Goal: Task Accomplishment & Management: Use online tool/utility

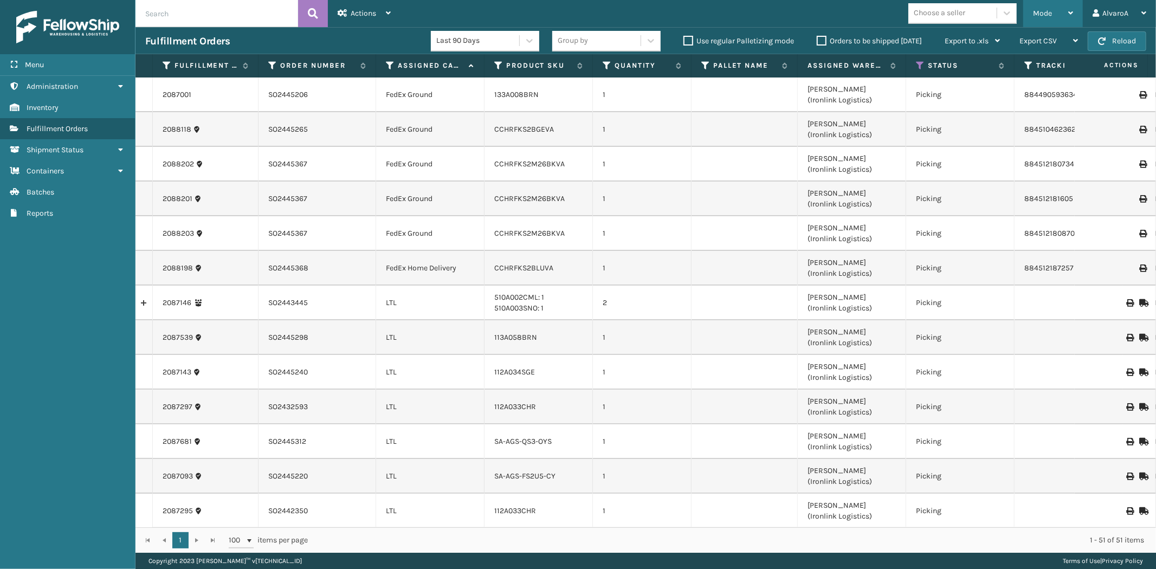
scroll to position [1216, 0]
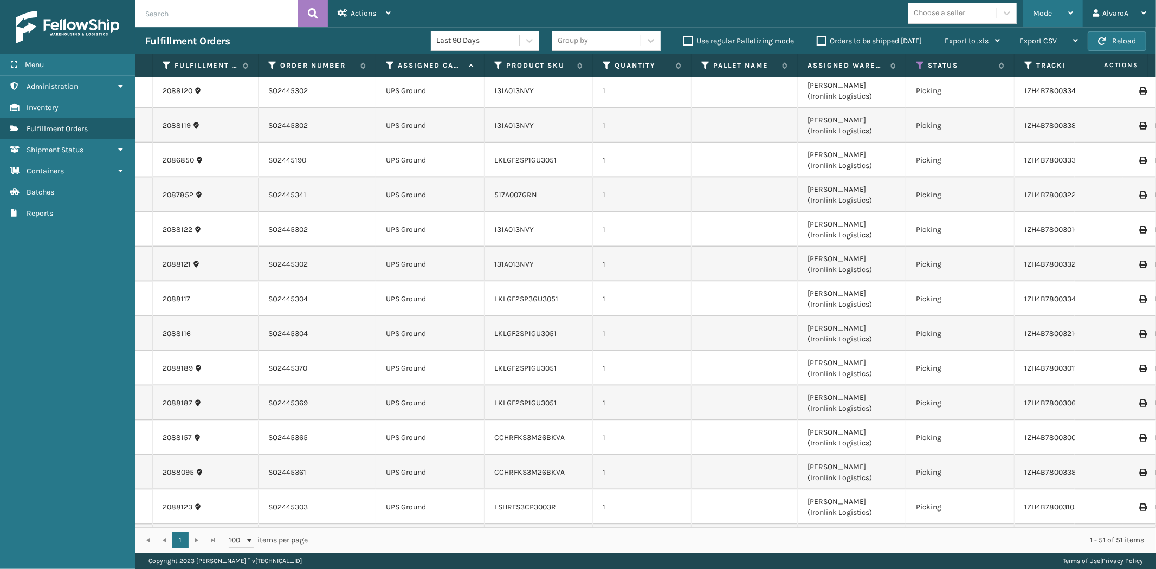
click at [1053, 18] on div "Mode" at bounding box center [1053, 13] width 40 height 27
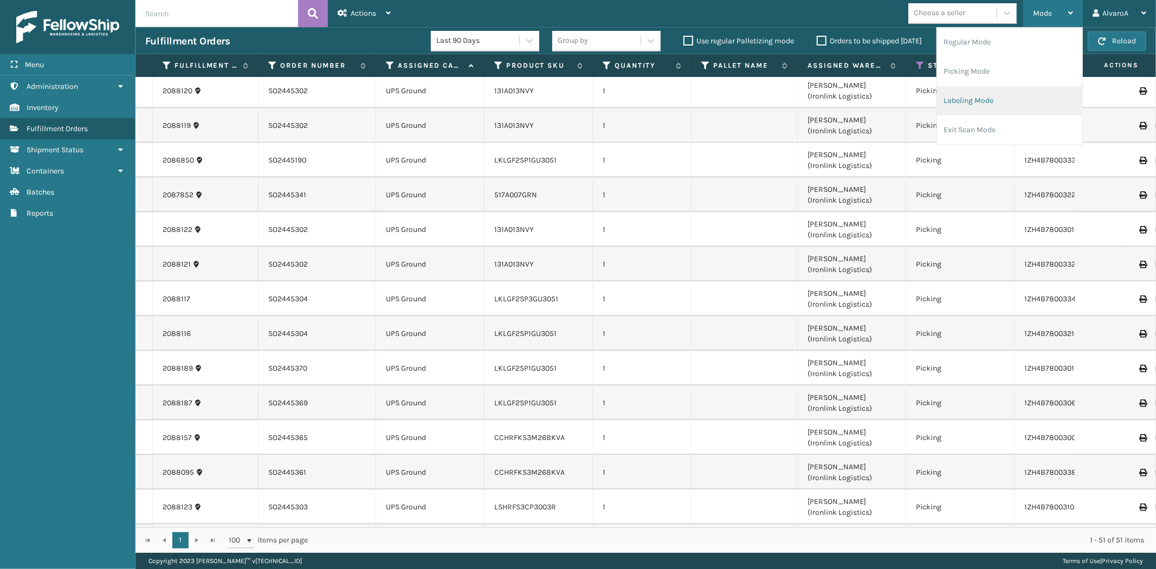
click at [978, 99] on li "Labeling Mode" at bounding box center [1009, 100] width 145 height 29
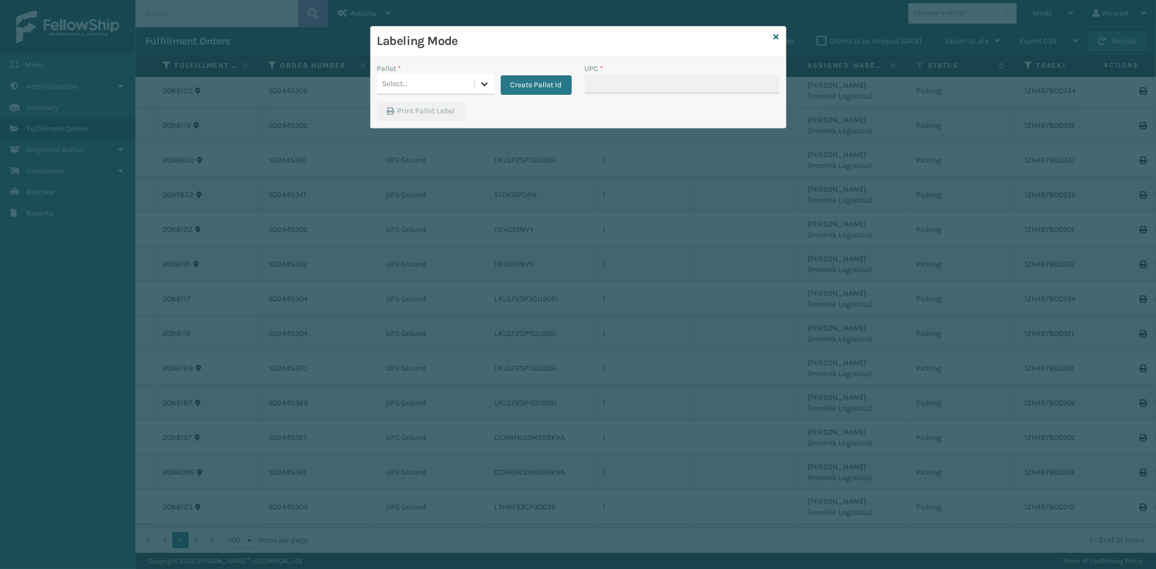
click at [488, 78] on div at bounding box center [485, 84] width 20 height 20
click at [526, 82] on button "Create Pallet Id" at bounding box center [536, 85] width 71 height 20
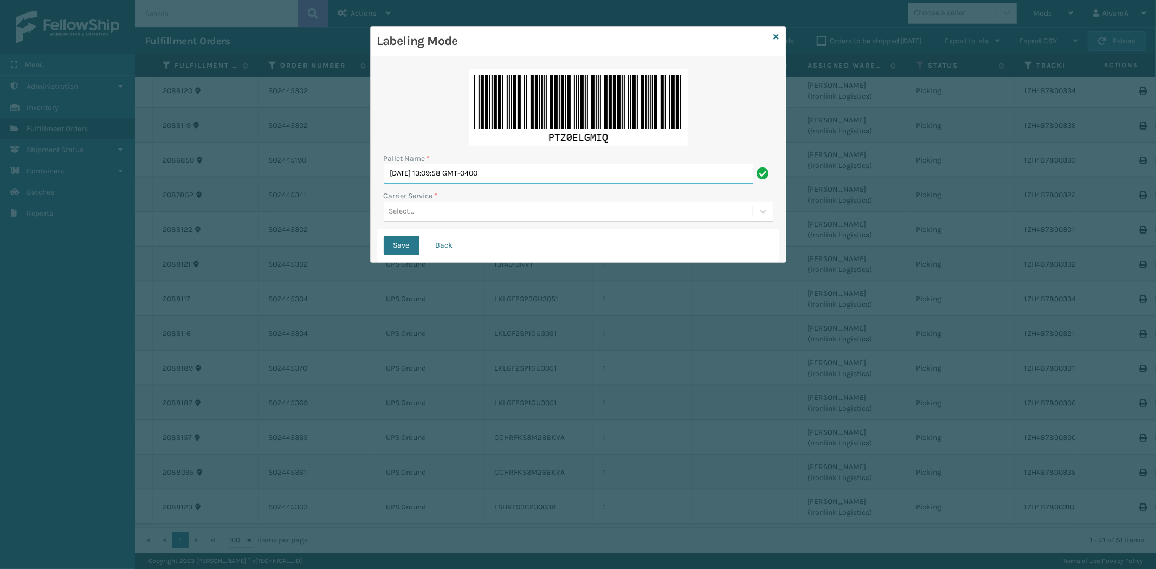
drag, startPoint x: 530, startPoint y: 177, endPoint x: 120, endPoint y: 286, distance: 423.4
click at [124, 285] on div "Labeling Mode Pallet Name * [DATE] 13:09:58 GMT-0400 Carrier Service * Select..…" at bounding box center [578, 284] width 1156 height 569
click at [498, 174] on input "[DATE] 13:09:58 GMT-0400" at bounding box center [569, 174] width 370 height 20
drag, startPoint x: 527, startPoint y: 173, endPoint x: 427, endPoint y: 180, distance: 101.0
click at [427, 180] on input "[DATE] 13:09:58 GMT-0400" at bounding box center [569, 174] width 370 height 20
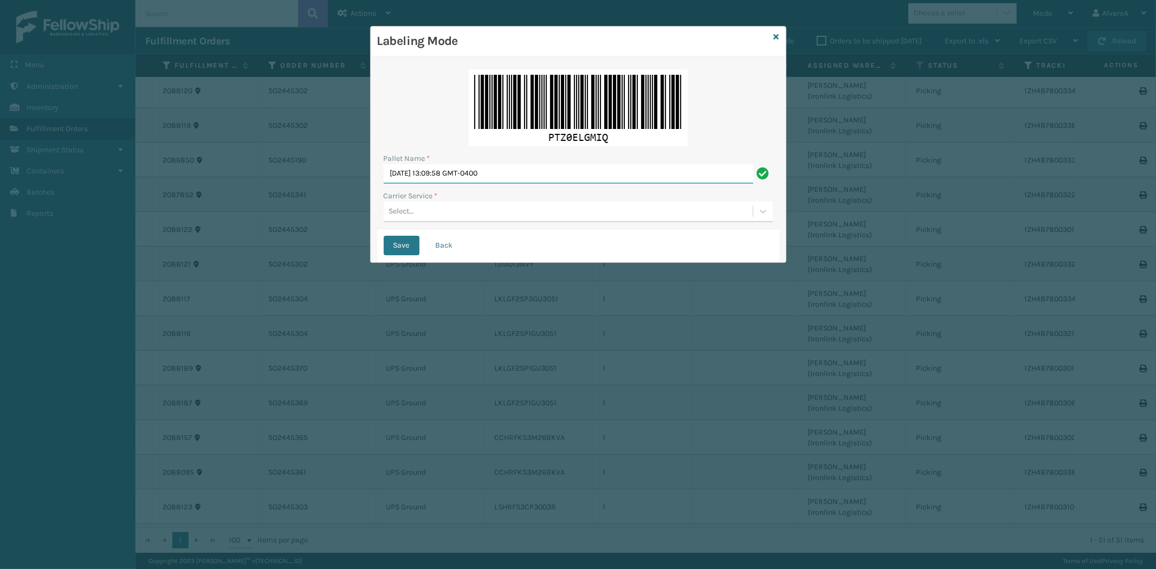
click at [517, 177] on input "[DATE] 13:09:58 GMT-0400" at bounding box center [569, 174] width 370 height 20
click at [522, 175] on input "[DATE] 13:09:58 GMT-0400" at bounding box center [569, 174] width 370 height 20
drag, startPoint x: 522, startPoint y: 175, endPoint x: 444, endPoint y: 179, distance: 77.6
click at [444, 179] on input "[DATE] 13:09:58 GMT-0400" at bounding box center [569, 174] width 370 height 20
type input "[DATE]"
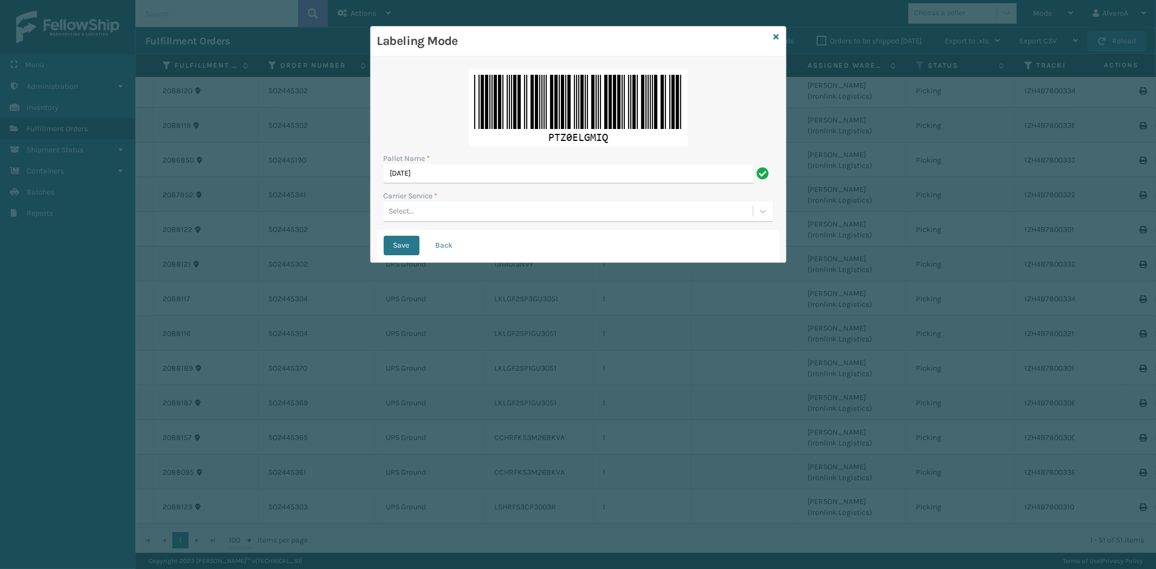
click at [422, 219] on div "Select..." at bounding box center [568, 212] width 369 height 18
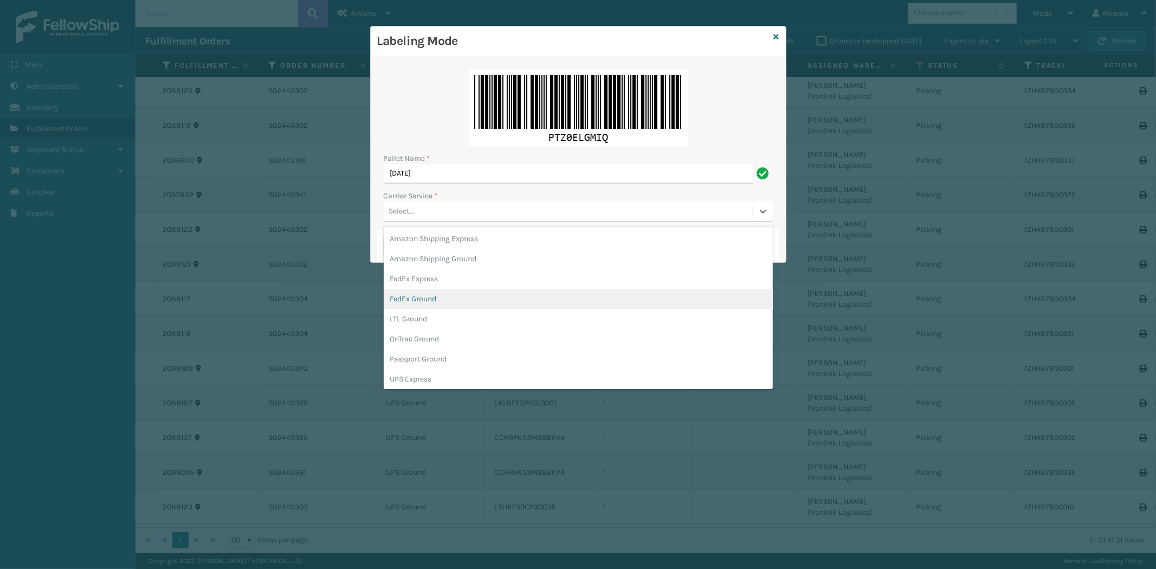
drag, startPoint x: 423, startPoint y: 293, endPoint x: 415, endPoint y: 262, distance: 31.9
click at [423, 294] on div "FedEx Ground" at bounding box center [578, 299] width 389 height 20
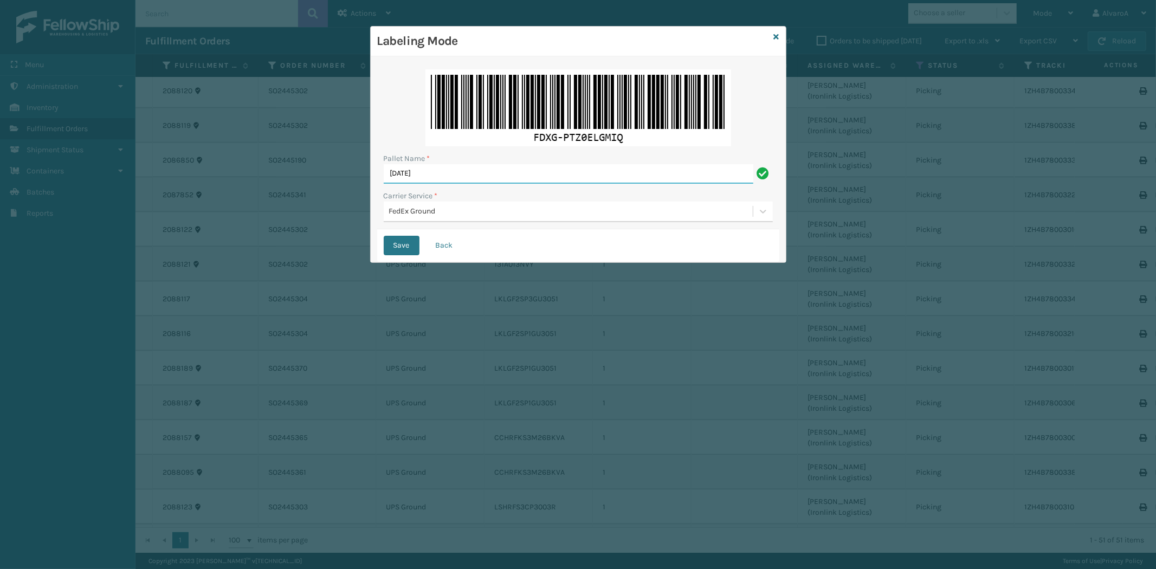
drag, startPoint x: 448, startPoint y: 174, endPoint x: 121, endPoint y: 225, distance: 331.3
click at [121, 225] on div "Labeling Mode Pallet Name * [DATE] Carrier Service * FedEx Ground Save Back" at bounding box center [578, 284] width 1156 height 569
type input "511179"
click at [409, 241] on button "Save" at bounding box center [402, 246] width 36 height 20
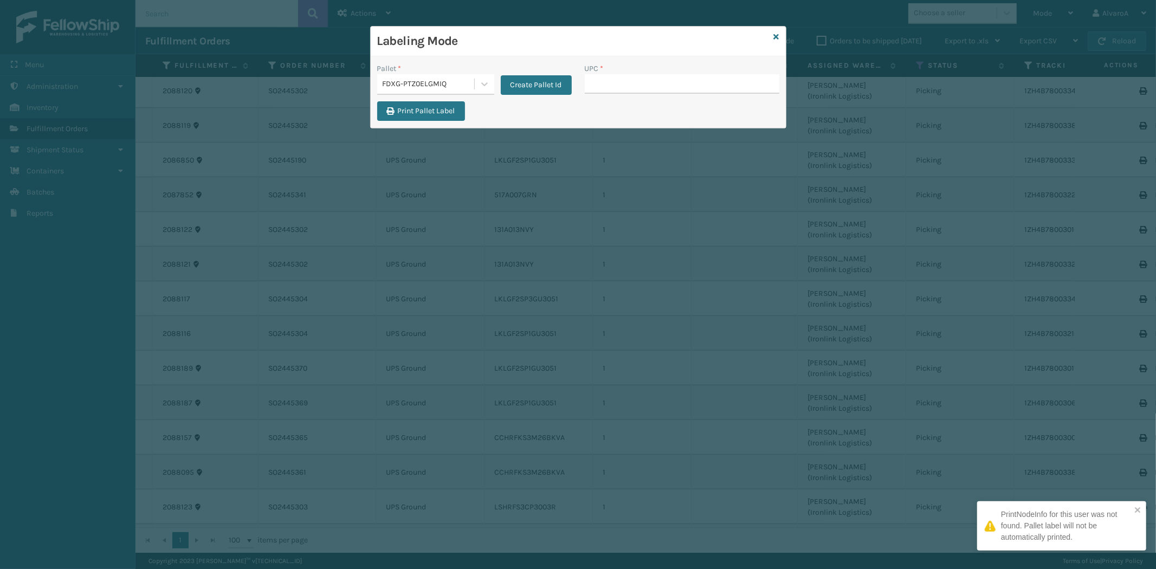
click at [613, 88] on input "UPC *" at bounding box center [682, 84] width 195 height 20
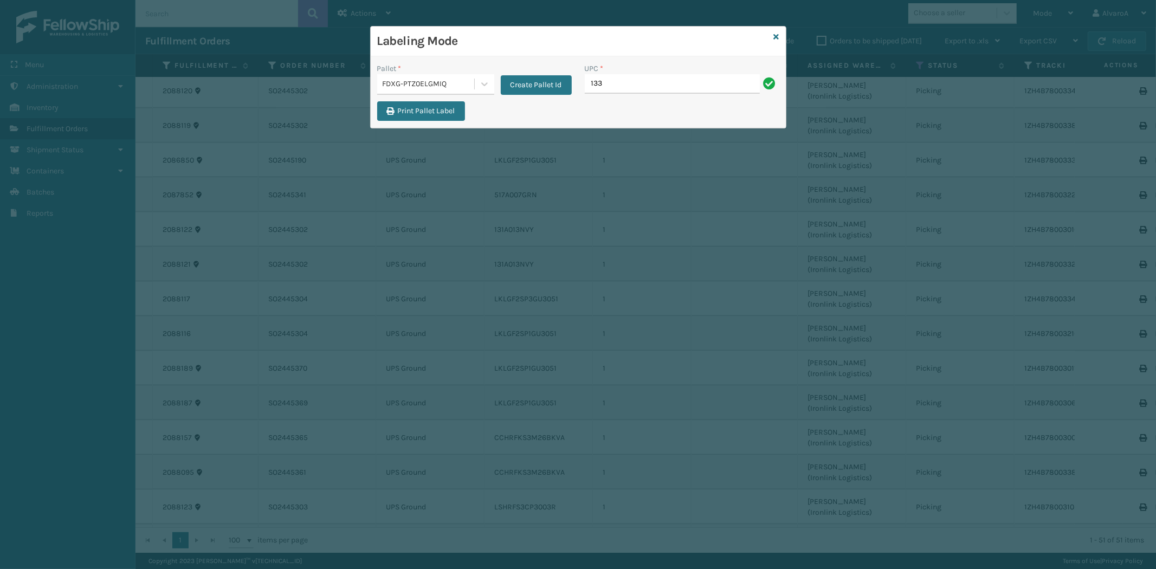
type input "133A008BRN"
type input "516A015LIN"
type input "CCHRFKS2BLUVA"
type input "CCHRFKS2M26BKVA"
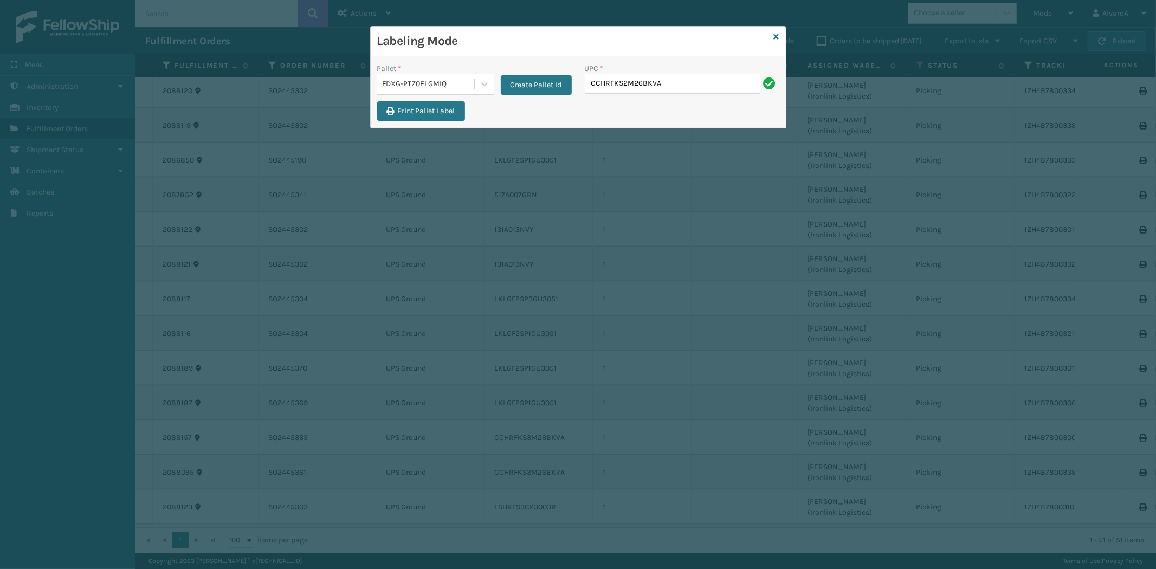
type input "CCHRFKS2M26BKVA"
type input "CCHRFKS2M26DGRA"
click at [776, 34] on icon at bounding box center [776, 37] width 5 height 8
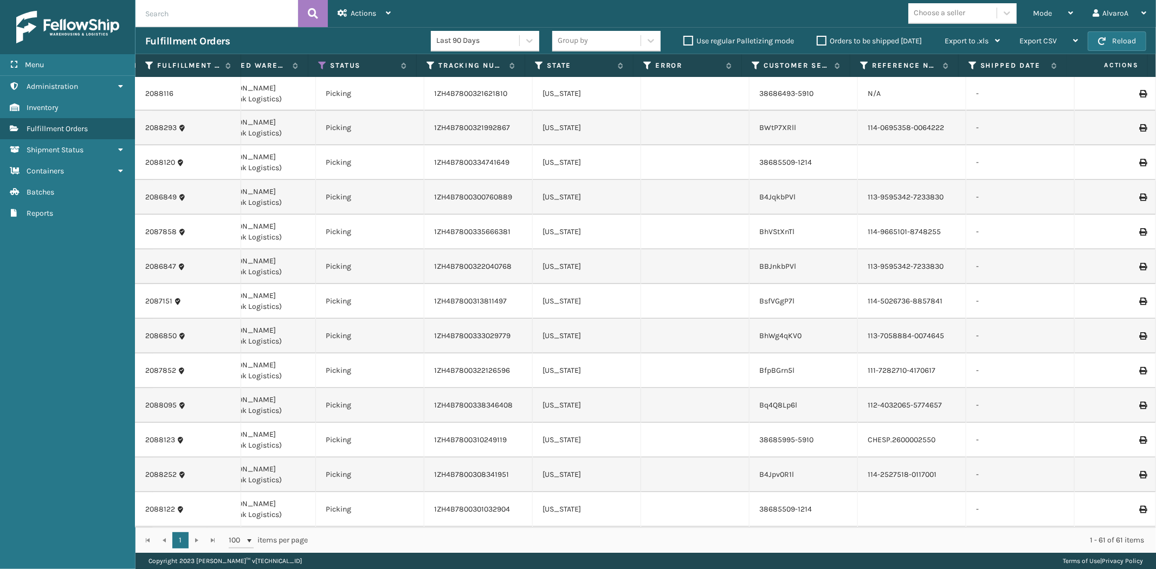
scroll to position [0, 599]
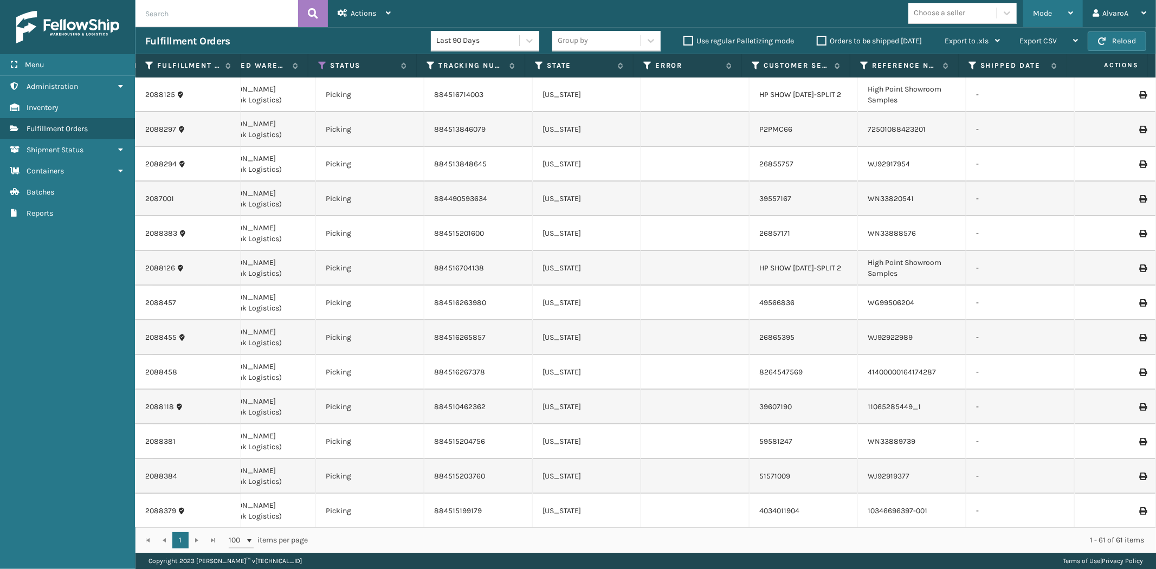
click at [1049, 7] on div "Mode" at bounding box center [1053, 13] width 40 height 27
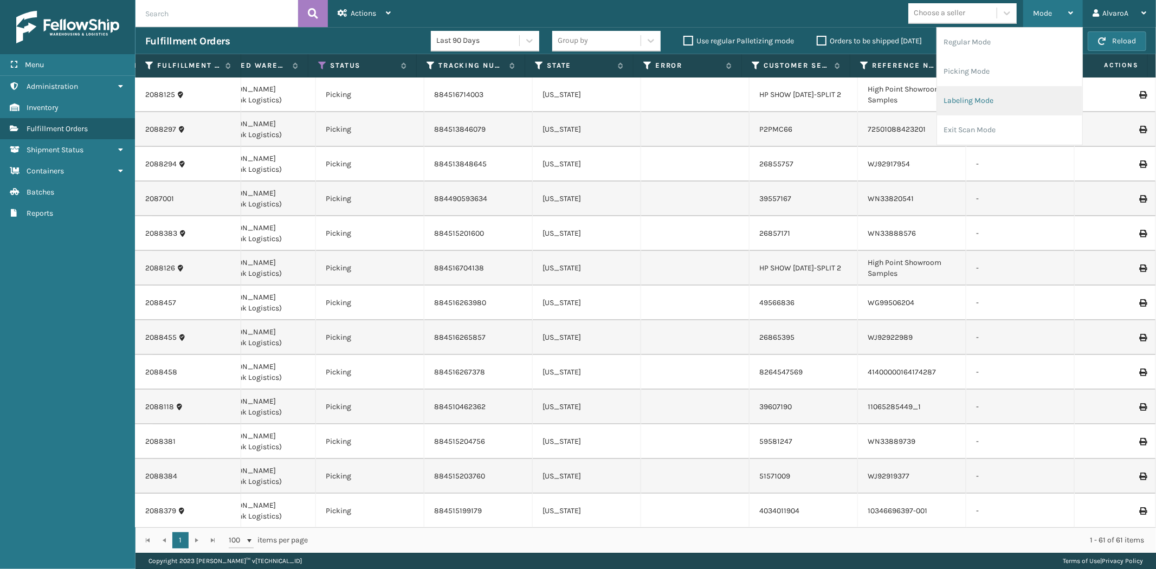
click at [992, 99] on li "Labeling Mode" at bounding box center [1009, 100] width 145 height 29
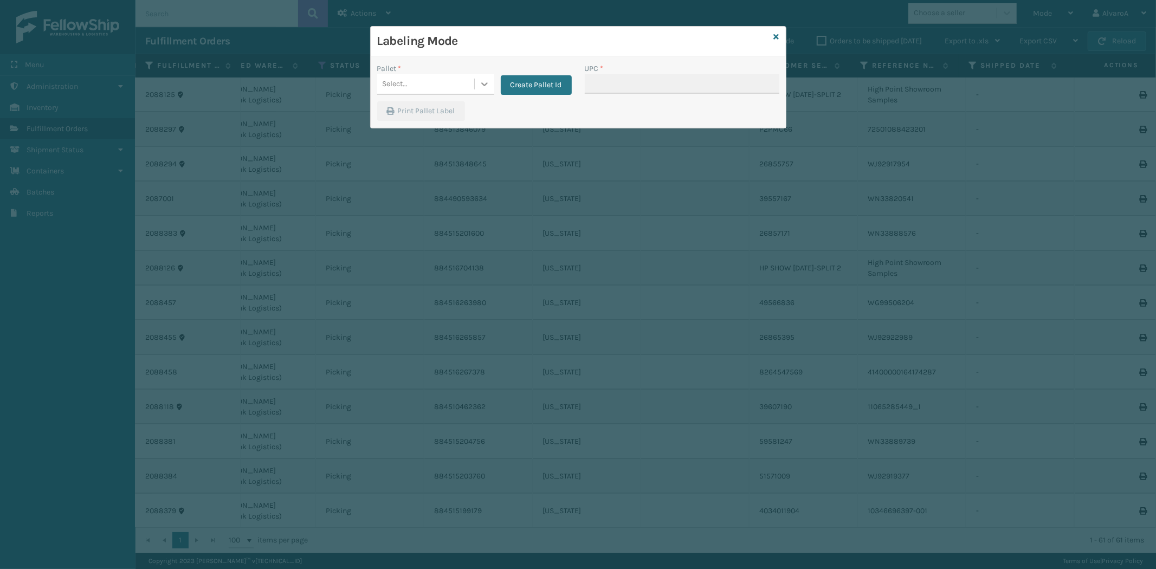
drag, startPoint x: 489, startPoint y: 98, endPoint x: 489, endPoint y: 82, distance: 15.7
click at [489, 98] on div "Pallet * Select... Create Pallet Id" at bounding box center [475, 82] width 208 height 38
click at [489, 82] on icon at bounding box center [484, 84] width 11 height 11
click at [440, 150] on div "FDXG-PTZ0ELGMIQ" at bounding box center [435, 151] width 117 height 20
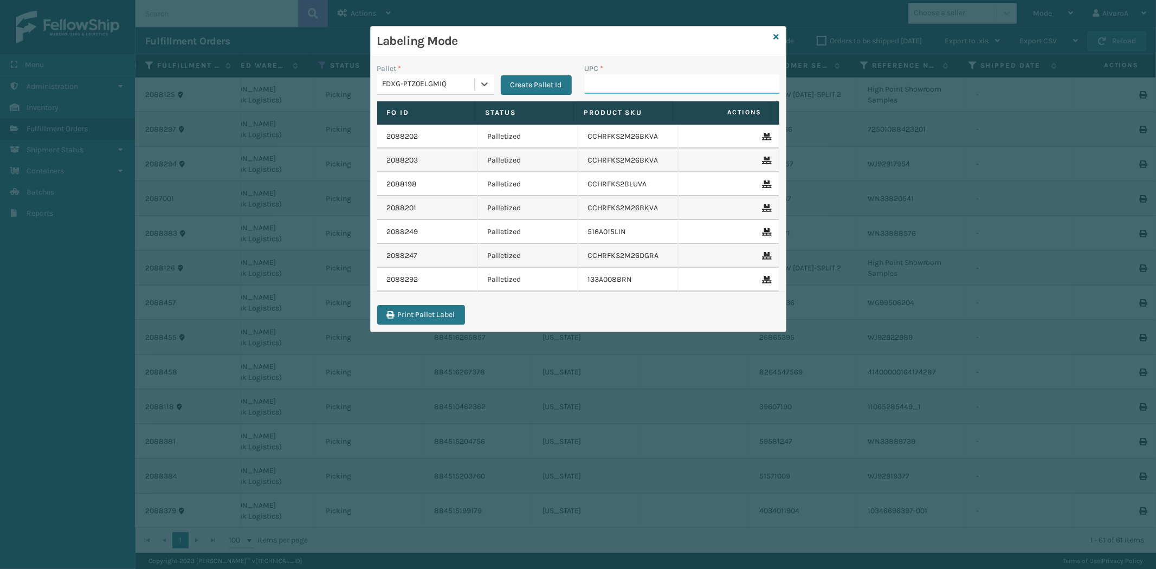
click at [616, 78] on input "UPC *" at bounding box center [682, 84] width 195 height 20
paste input "131A013NVY"
type input "131A013NVY"
paste input "516A007TPE"
type input "516A007TPE"
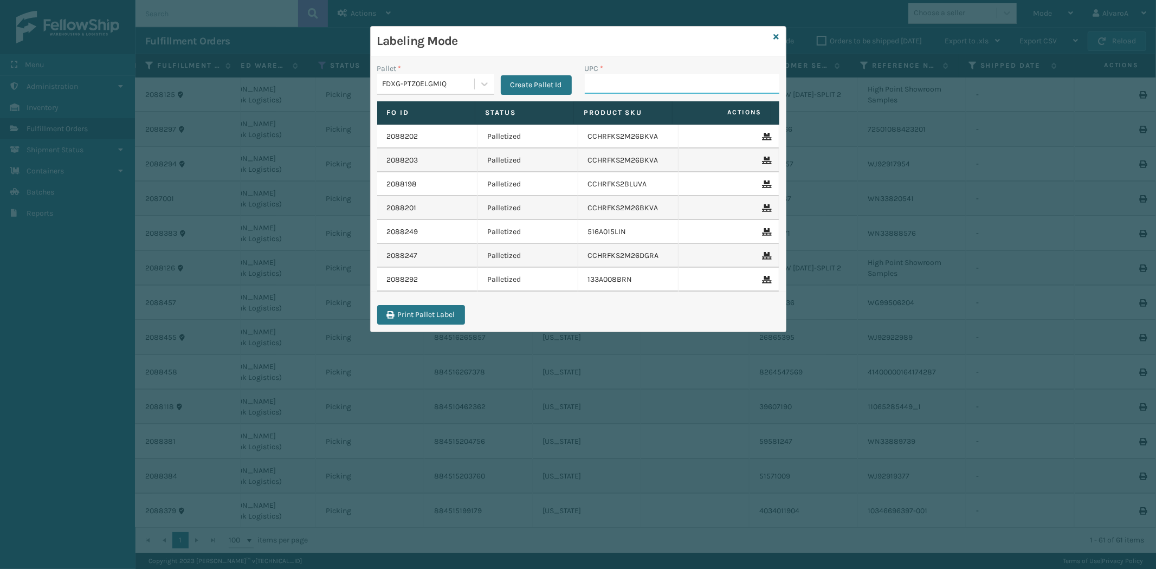
paste input "139A024OAT"
type input "139A024OAT"
paste input "LSHRFS3CP3003R"
type input "LSHRFS3CP3003R"
paste input "133A015CRM"
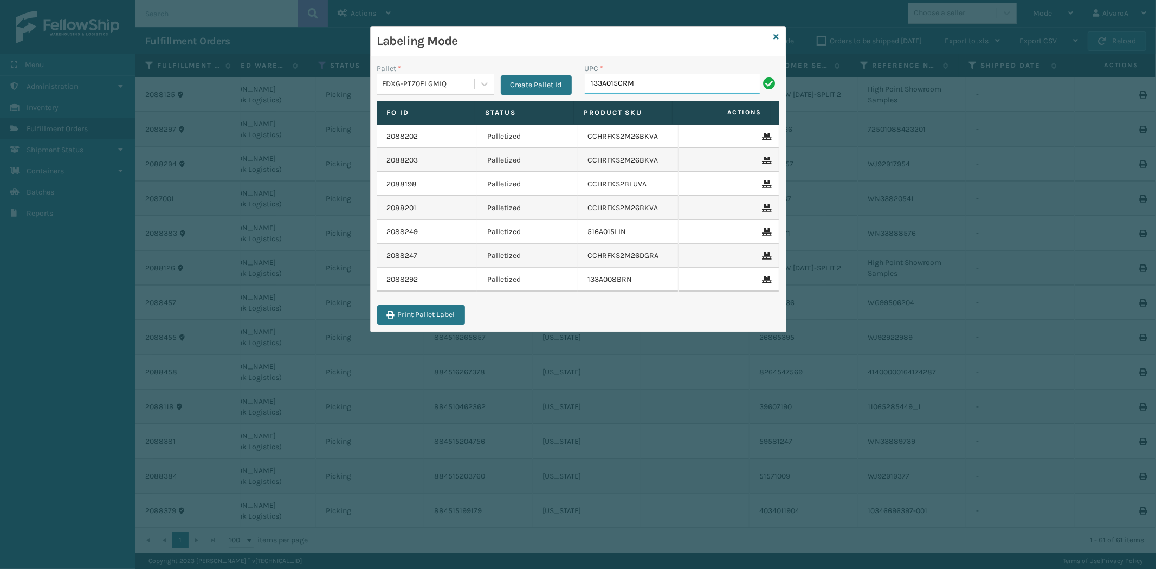
type input "133A015CRM"
paste input "133A008OYS"
type input "133A008OYS"
click at [985, 199] on div "Labeling Mode Pallet * FDXG-PTZ0ELGMIQ Create Pallet Id UPC * Fo Id Status Prod…" at bounding box center [578, 284] width 1156 height 569
click at [964, 168] on div "Labeling Mode Pallet * FDXG-PTZ0ELGMIQ Create Pallet Id UPC * Fo Id Status Prod…" at bounding box center [578, 284] width 1156 height 569
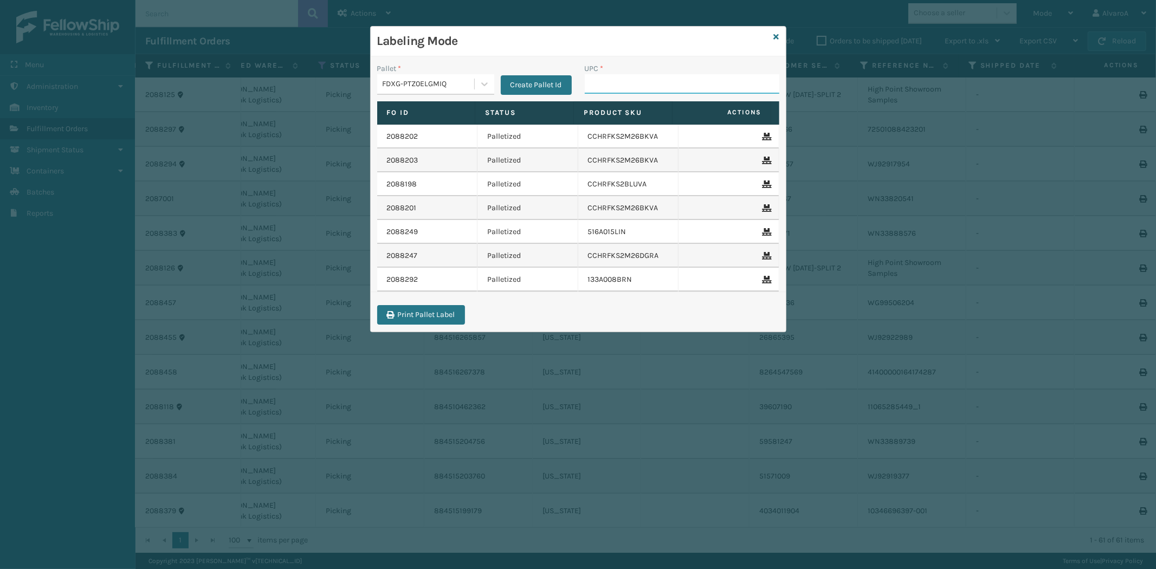
paste input "113A007CHR"
type input "113A007CHR"
paste input "133A008BRN"
type input "133A008BRN"
paste input "133A013NVY"
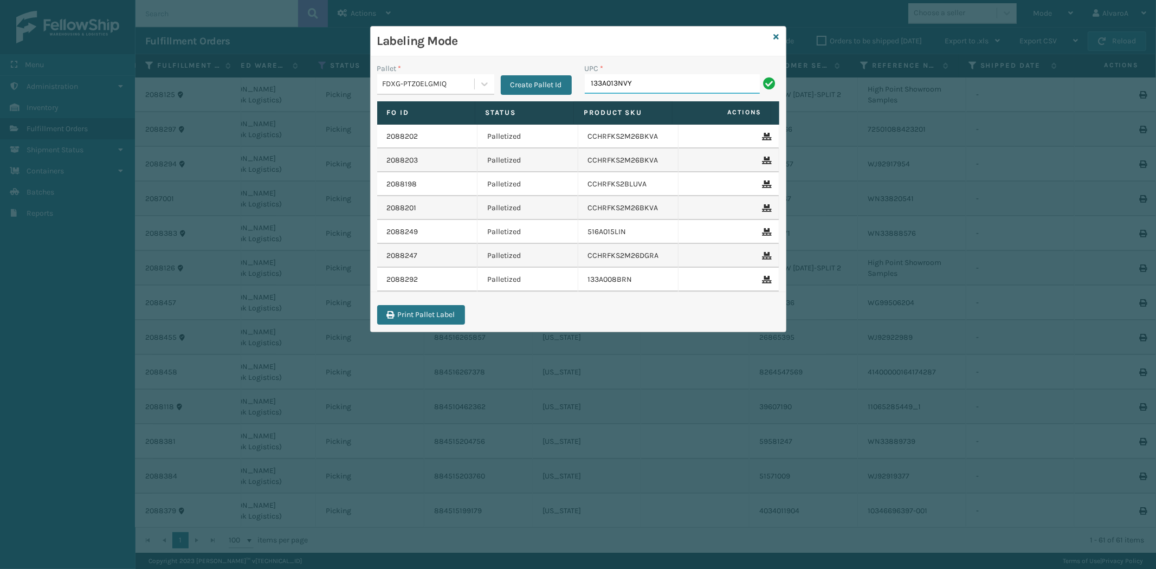
type input "133A013NVY"
click at [480, 78] on div at bounding box center [485, 84] width 20 height 20
click at [414, 149] on div "FDXG-PTZ0ELGMIQ" at bounding box center [435, 151] width 117 height 20
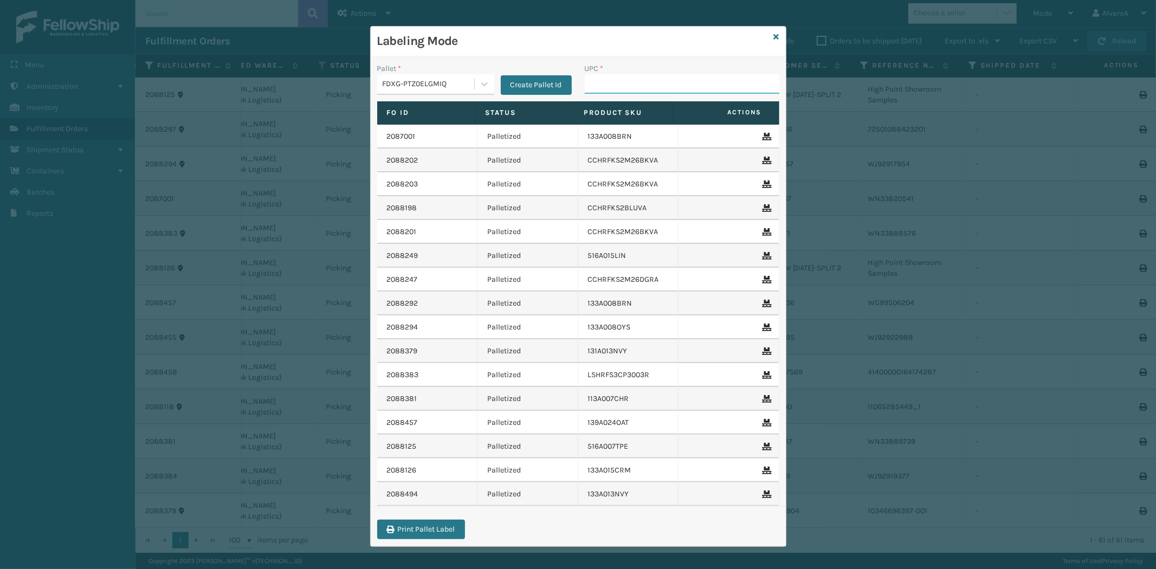
click at [614, 88] on input "UPC *" at bounding box center [682, 84] width 195 height 20
paste input "231A009CAR"
type input "231A009CAR"
paste input "CCHRFKS2BGEVA"
type input "CCHRFKS2BGEVA"
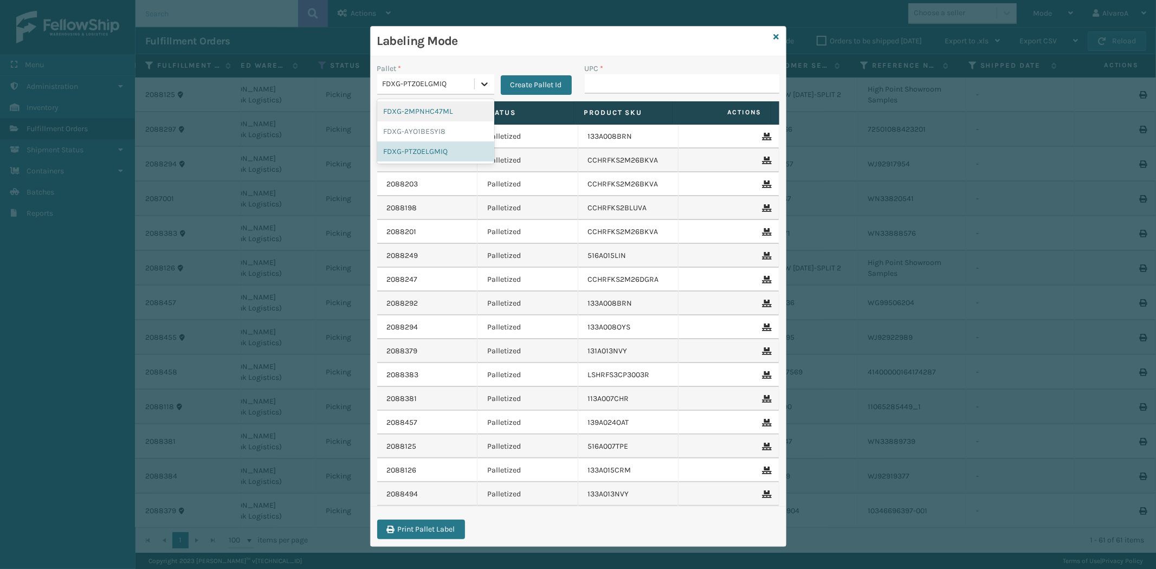
click at [475, 86] on div at bounding box center [485, 84] width 20 height 20
click at [390, 149] on div "FDXG-PTZ0ELGMIQ" at bounding box center [435, 151] width 117 height 20
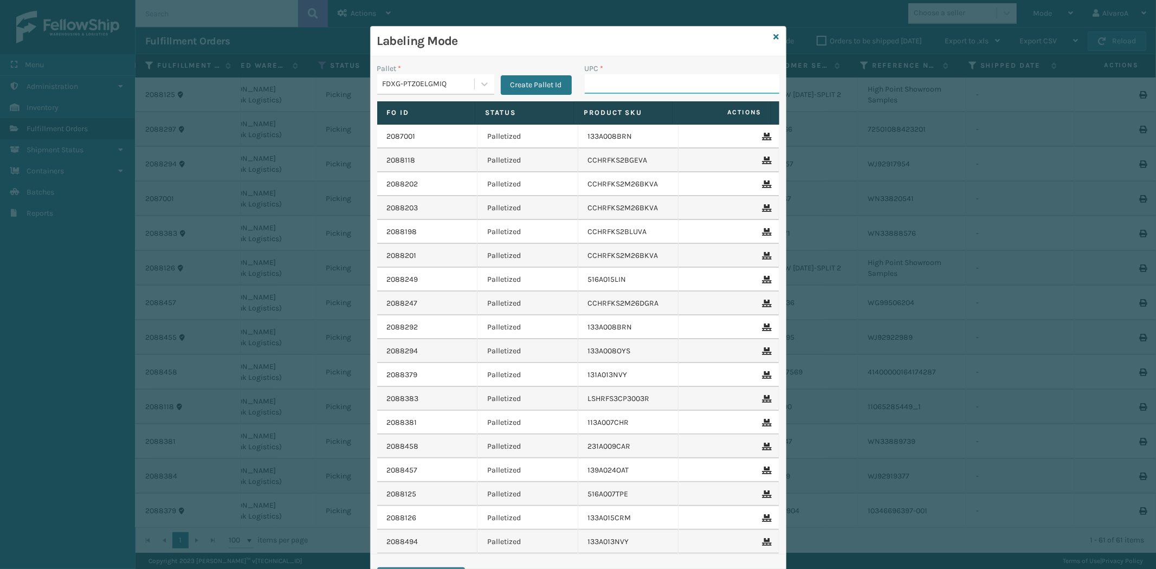
click at [609, 90] on input "UPC *" at bounding box center [682, 84] width 195 height 20
paste input "LKLGF2SP1GU3051"
type input "LKLGF2SP1GU3051"
paste input "SCWDSLU2012"
type input "SCWDSLU2012"
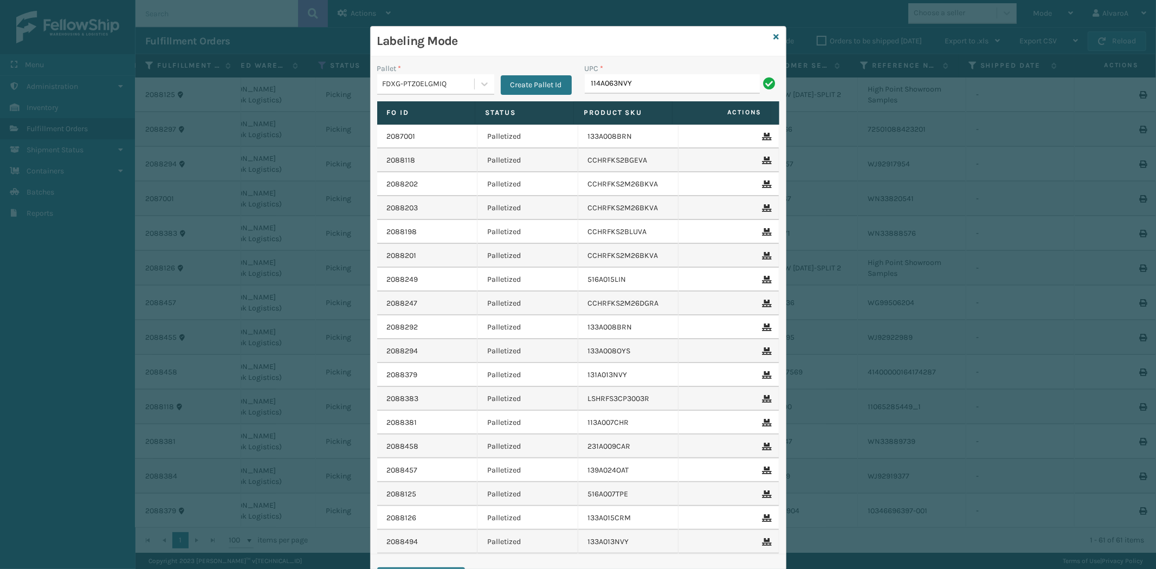
type input "114A063NVY"
click at [643, 83] on input "UPC *" at bounding box center [682, 84] width 195 height 20
copy td "CCHRFKS2BGEVA"
drag, startPoint x: 575, startPoint y: 160, endPoint x: 656, endPoint y: 132, distance: 86.0
click at [667, 149] on tr "2088118 Palletized CCHRFKS2BGEVA" at bounding box center [578, 161] width 402 height 24
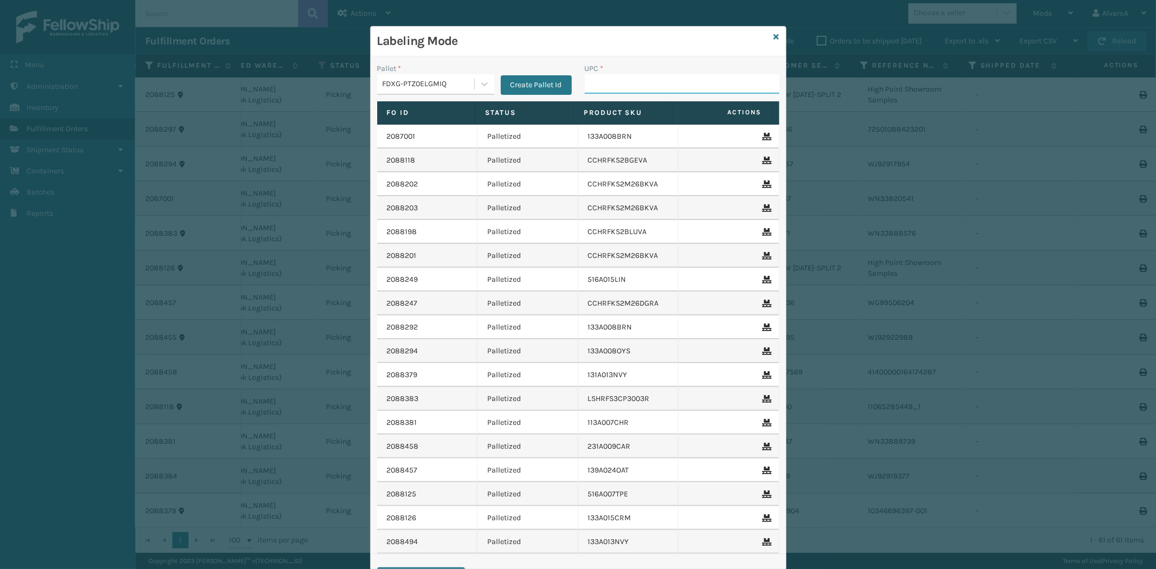
click at [624, 83] on input "UPC *" at bounding box center [682, 84] width 195 height 20
paste input "CCHRFKS2BGEVA"
type input "CCHRFKS2BGEVA"
click at [774, 35] on icon at bounding box center [776, 37] width 5 height 8
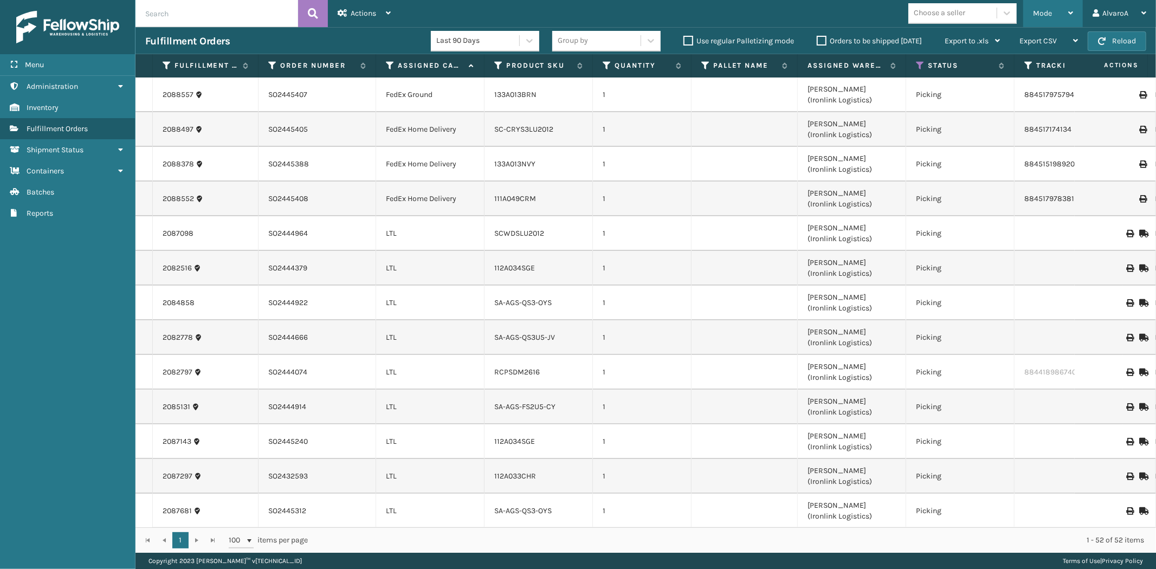
click at [1055, 6] on div "Mode" at bounding box center [1053, 13] width 40 height 27
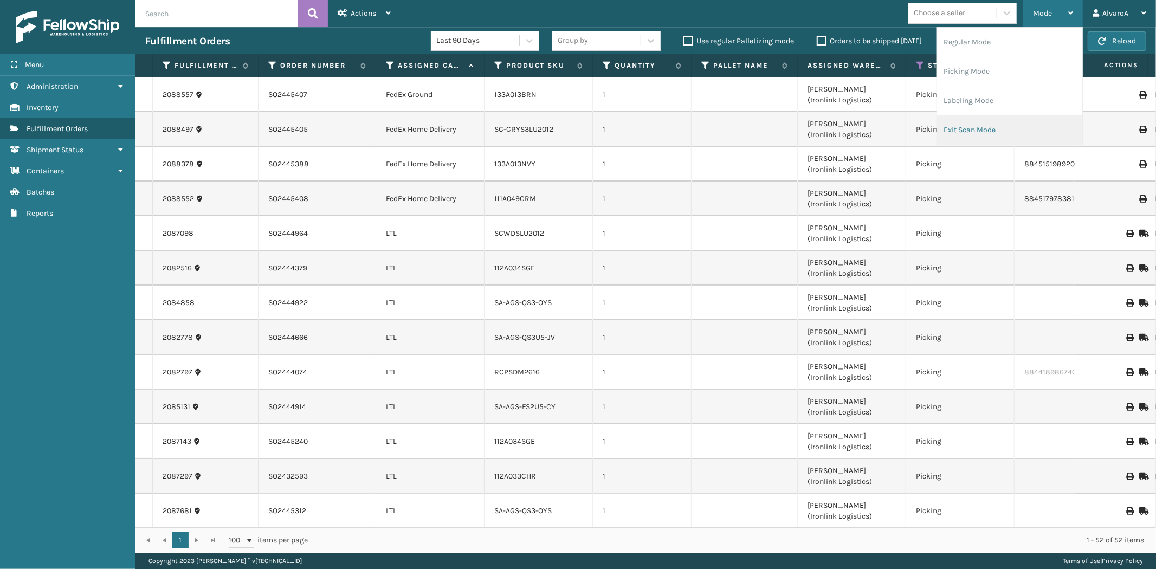
click at [955, 125] on li "Exit Scan Mode" at bounding box center [1009, 129] width 145 height 29
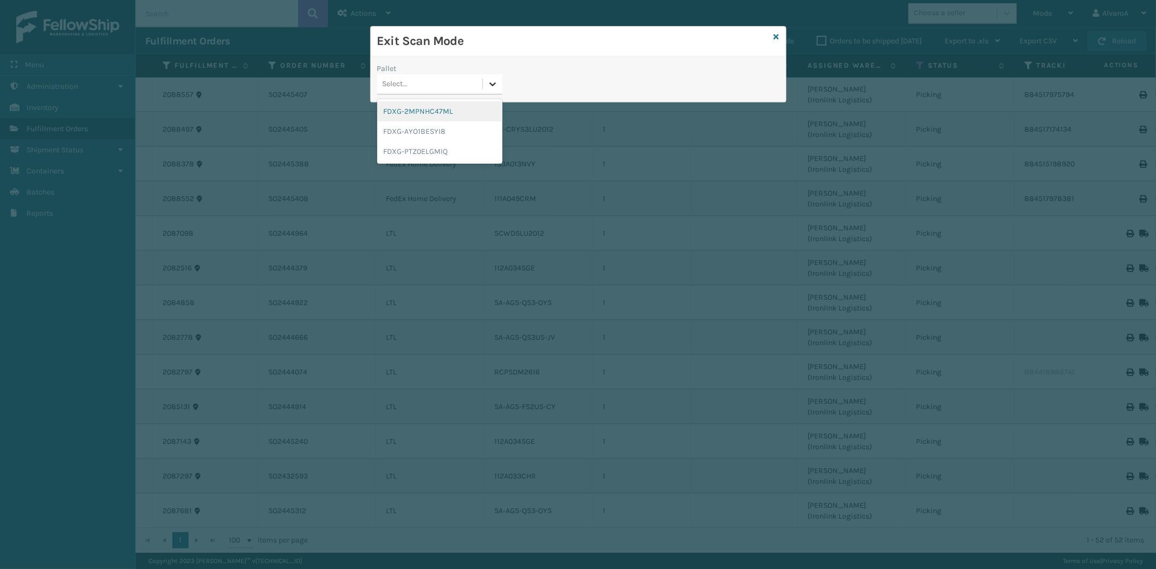
click at [494, 87] on icon at bounding box center [492, 84] width 11 height 11
click at [437, 153] on div "FDXG-PTZ0ELGMIQ" at bounding box center [439, 151] width 125 height 20
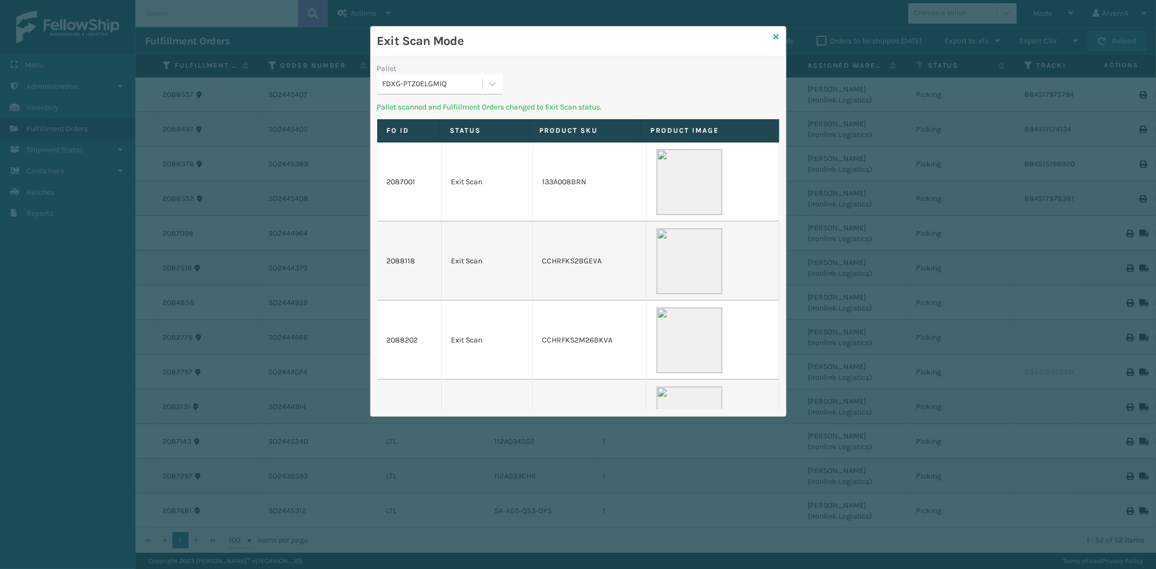
click at [778, 33] on icon at bounding box center [776, 37] width 5 height 8
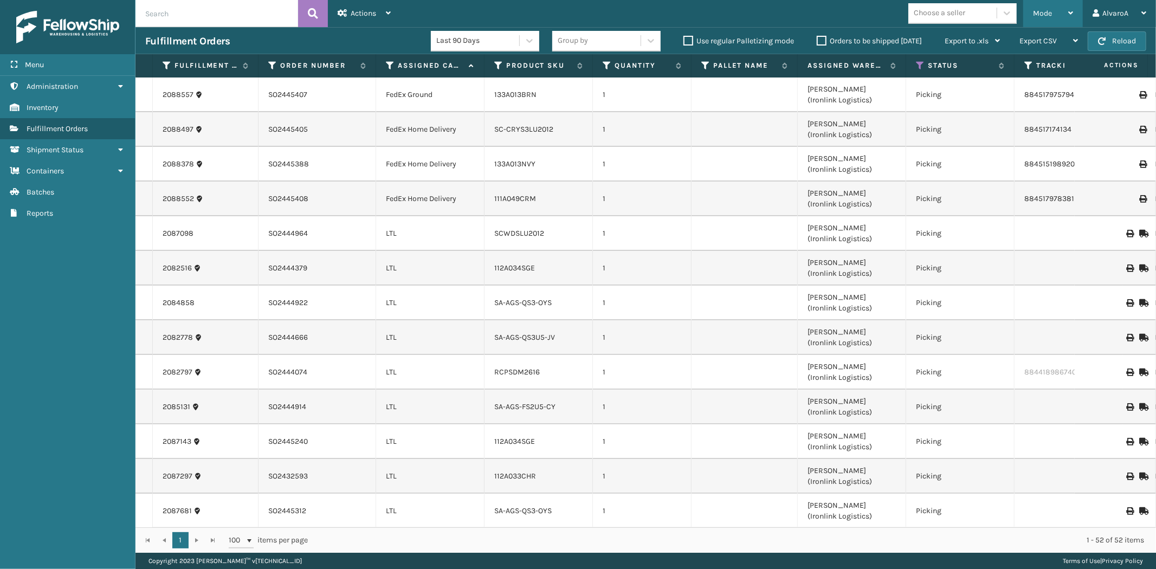
drag, startPoint x: 1021, startPoint y: 23, endPoint x: 1050, endPoint y: 8, distance: 32.7
click at [1038, 14] on div "Mode Regular Mode Picking Mode Labeling Mode Exit Scan Mode Choose a seller Alv…" at bounding box center [779, 13] width 756 height 27
click at [1057, 6] on div "Mode" at bounding box center [1053, 13] width 40 height 27
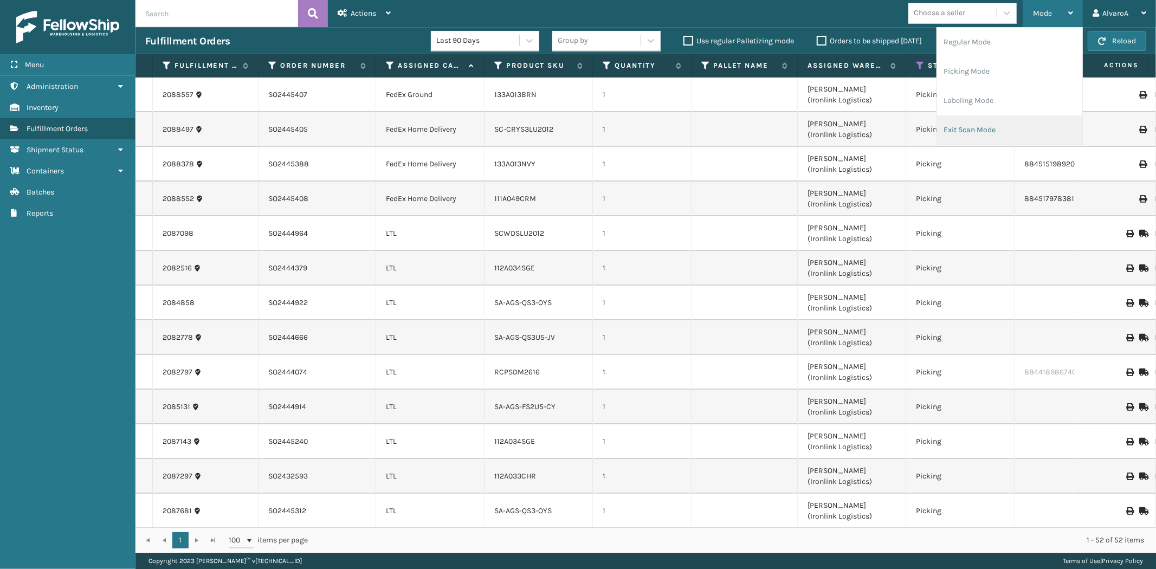
click at [973, 117] on li "Exit Scan Mode" at bounding box center [1009, 129] width 145 height 29
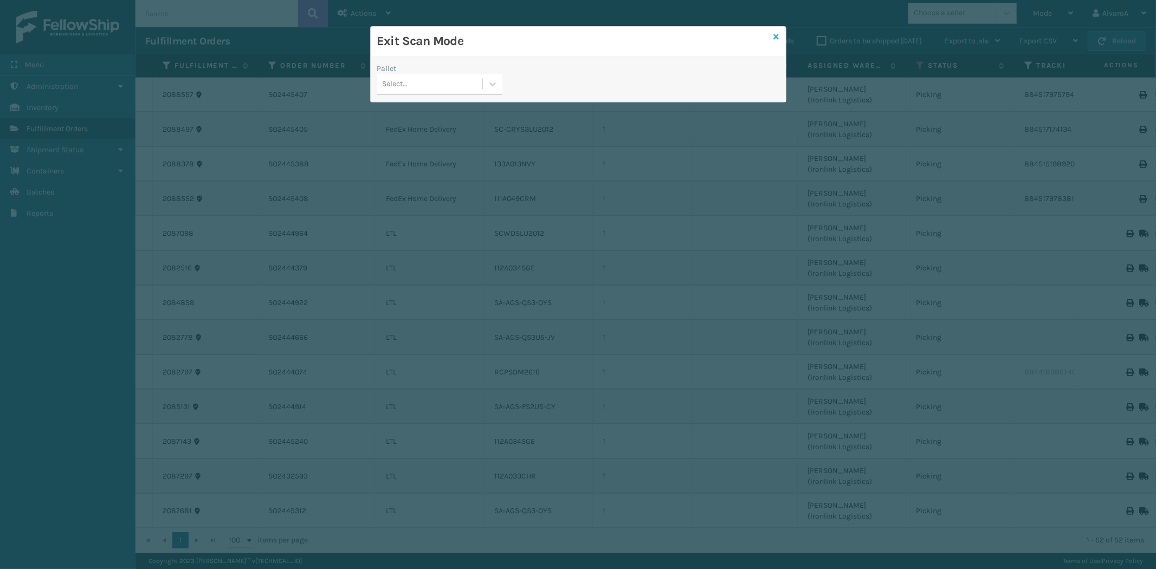
drag, startPoint x: 776, startPoint y: 38, endPoint x: 888, endPoint y: 25, distance: 113.0
click at [776, 38] on icon at bounding box center [776, 37] width 5 height 8
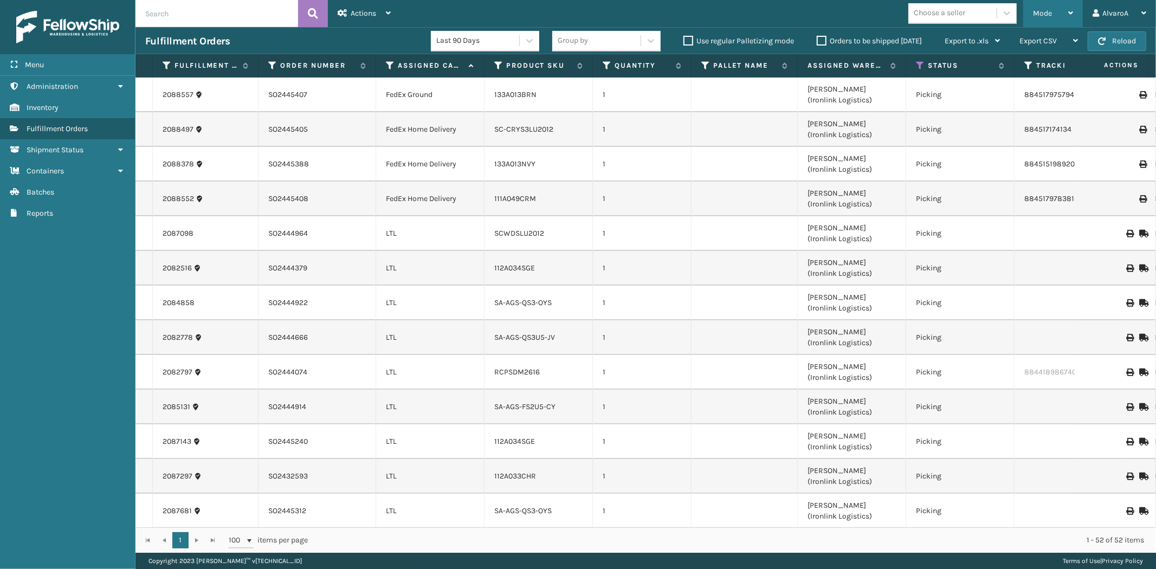
click at [1042, 17] on span "Mode" at bounding box center [1042, 13] width 19 height 9
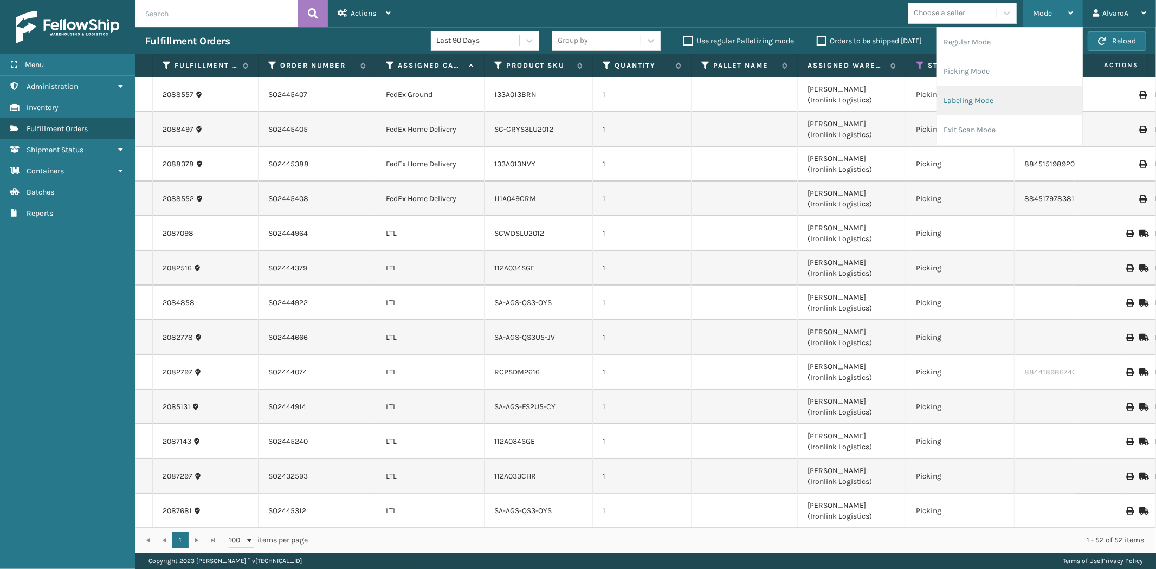
click at [1008, 96] on li "Labeling Mode" at bounding box center [1009, 100] width 145 height 29
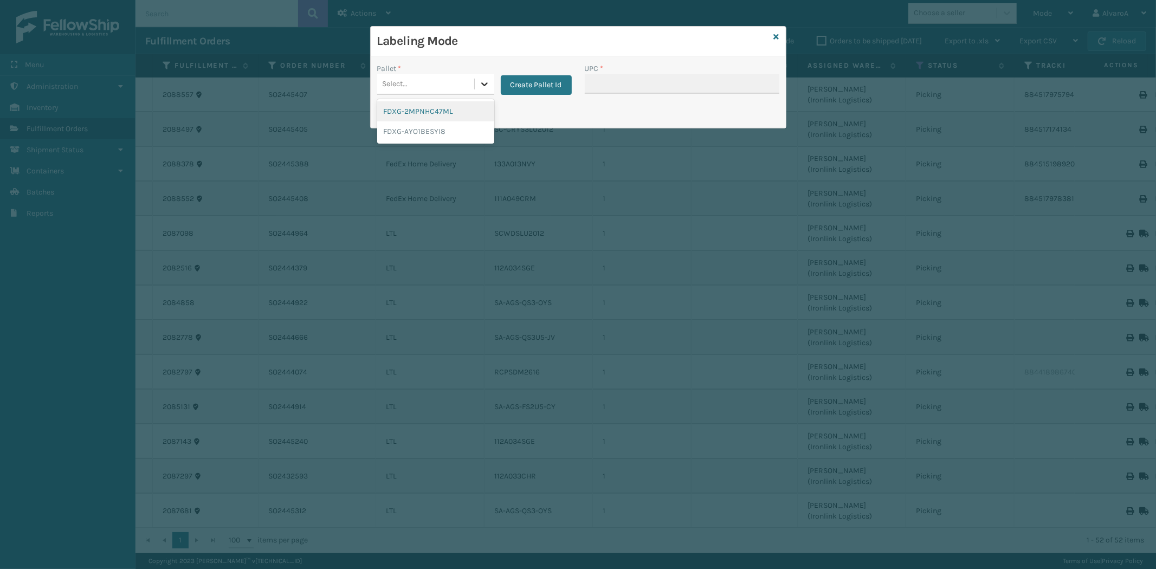
click at [485, 80] on icon at bounding box center [484, 84] width 11 height 11
click at [557, 82] on button "Create Pallet Id" at bounding box center [536, 85] width 71 height 20
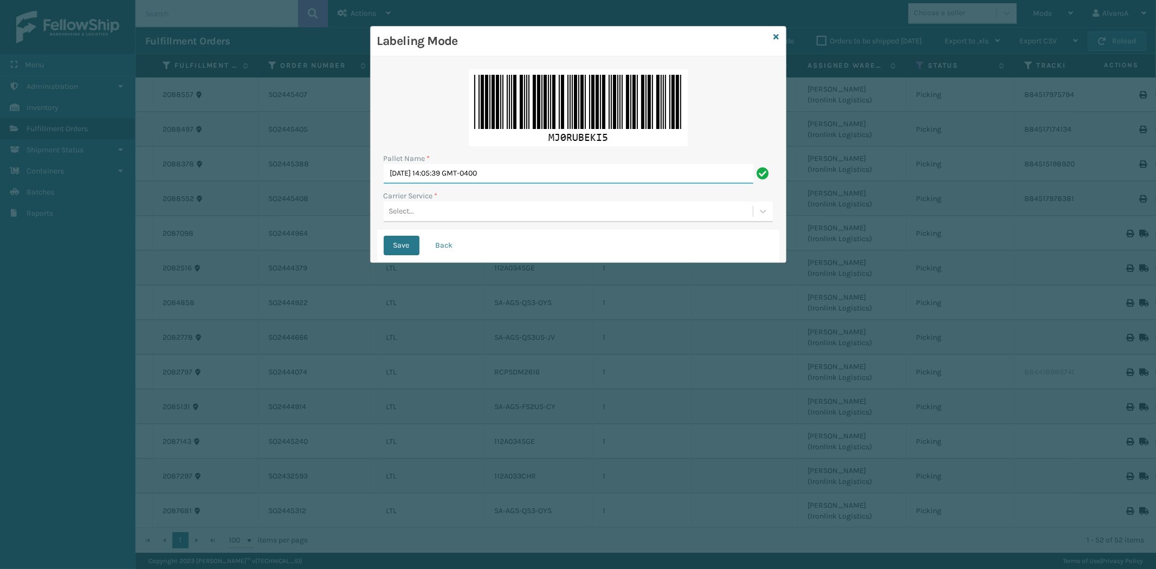
drag, startPoint x: 523, startPoint y: 171, endPoint x: 266, endPoint y: 264, distance: 273.8
click at [273, 262] on div "Labeling Mode Pallet Name * [DATE] 14:05:39 GMT-0400 Carrier Service * Select..…" at bounding box center [578, 284] width 1156 height 569
type input "LPN 511183"
click at [423, 215] on div "Select..." at bounding box center [568, 212] width 369 height 18
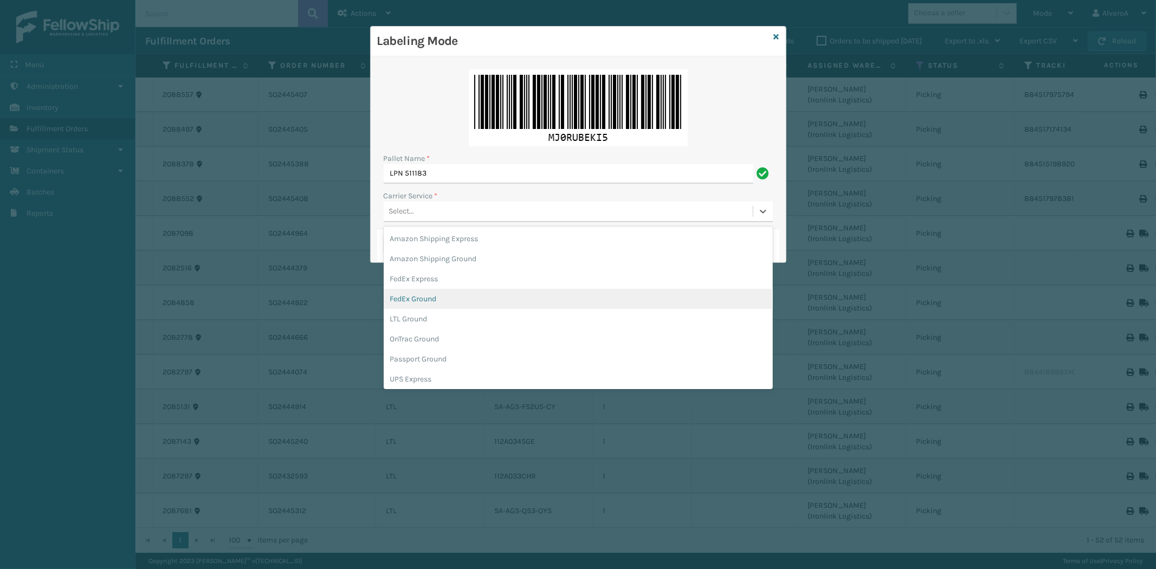
click at [405, 302] on div "FedEx Ground" at bounding box center [578, 299] width 389 height 20
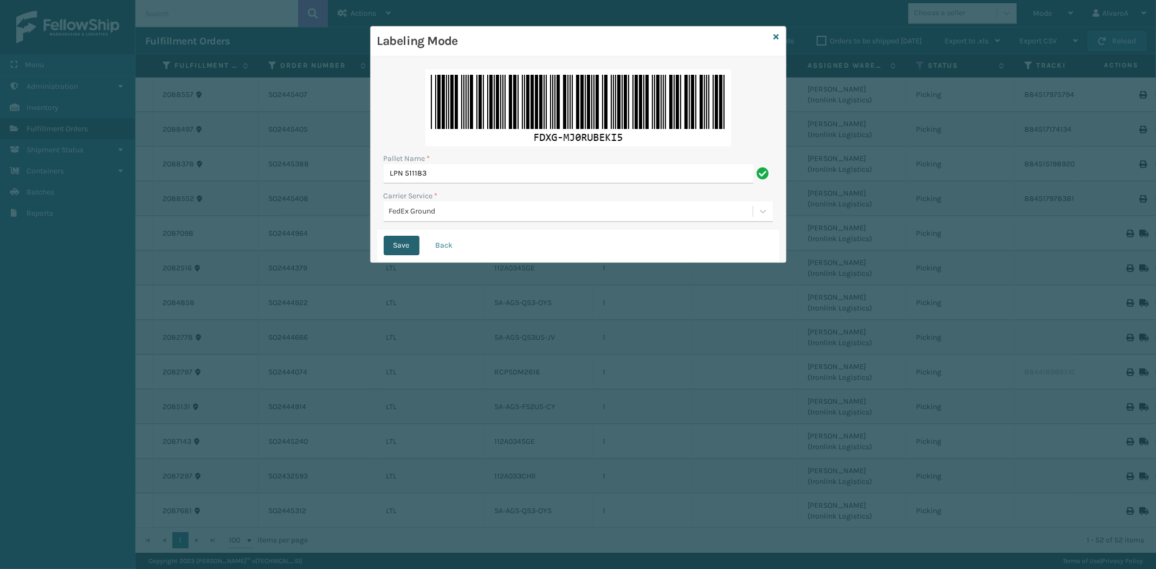
click at [404, 240] on button "Save" at bounding box center [402, 246] width 36 height 20
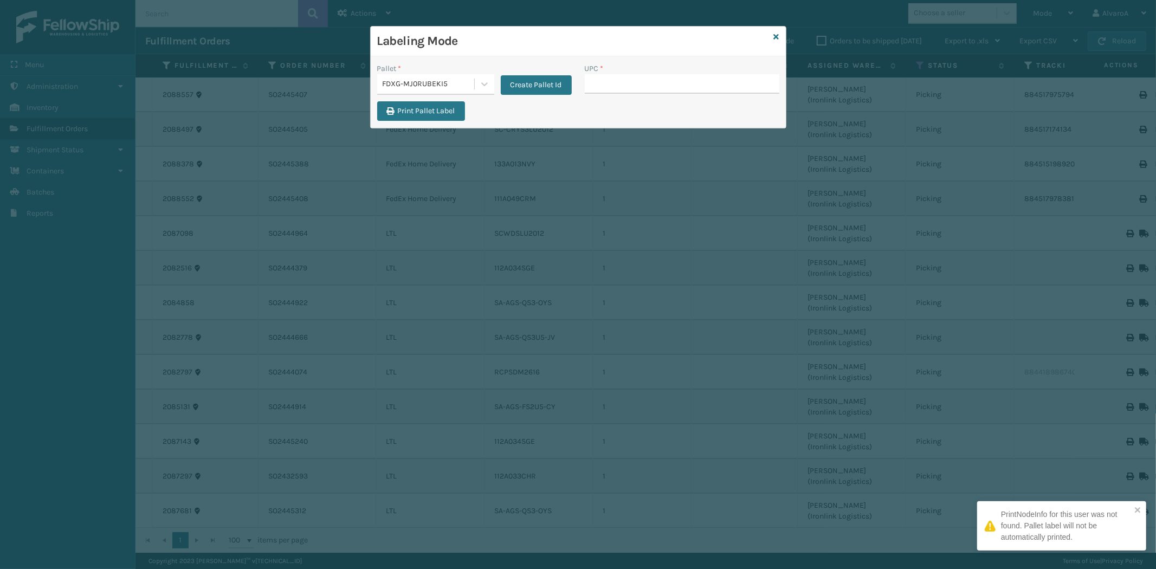
click at [675, 81] on input "UPC *" at bounding box center [682, 84] width 195 height 20
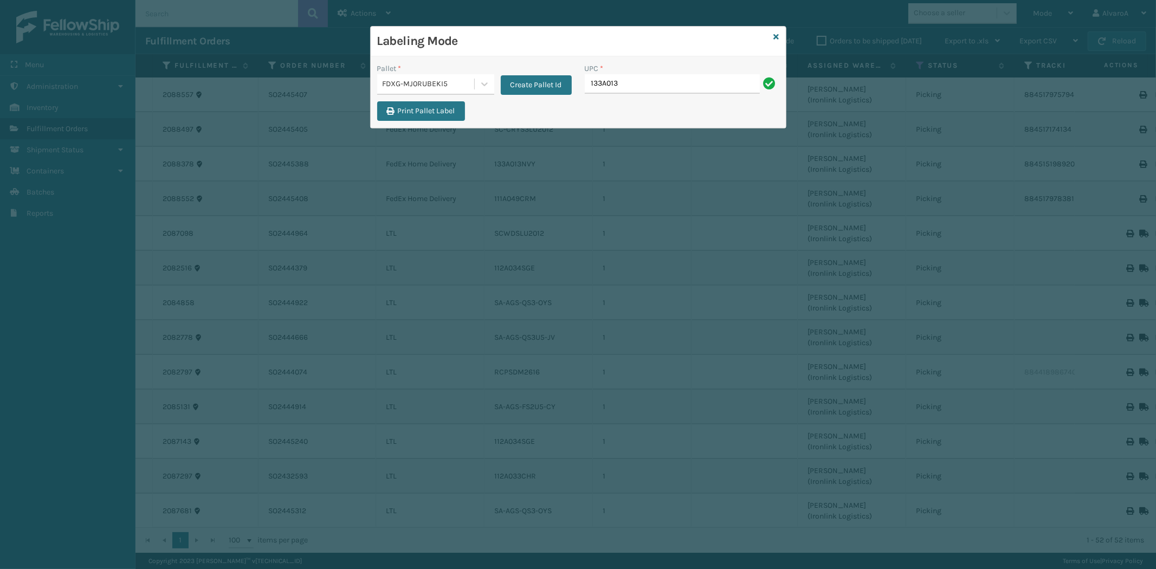
type input "133A013BRN"
type input "111A049CRM"
type input "133A013NVY"
type input "SC-CRYS3LU2012"
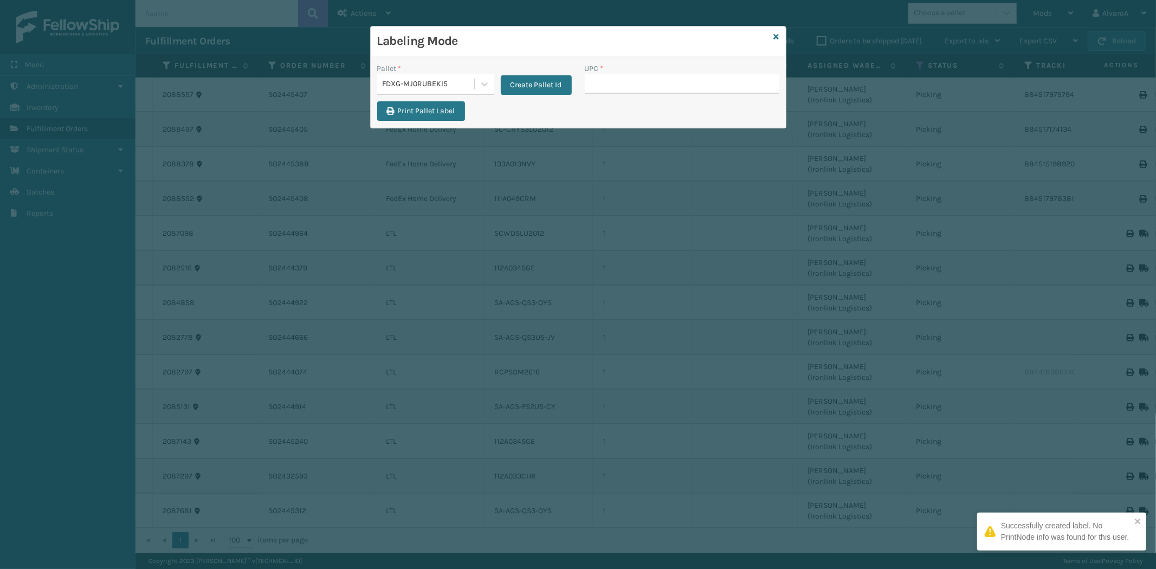
click at [779, 38] on div "Labeling Mode" at bounding box center [578, 42] width 415 height 30
click at [775, 35] on icon at bounding box center [776, 37] width 5 height 8
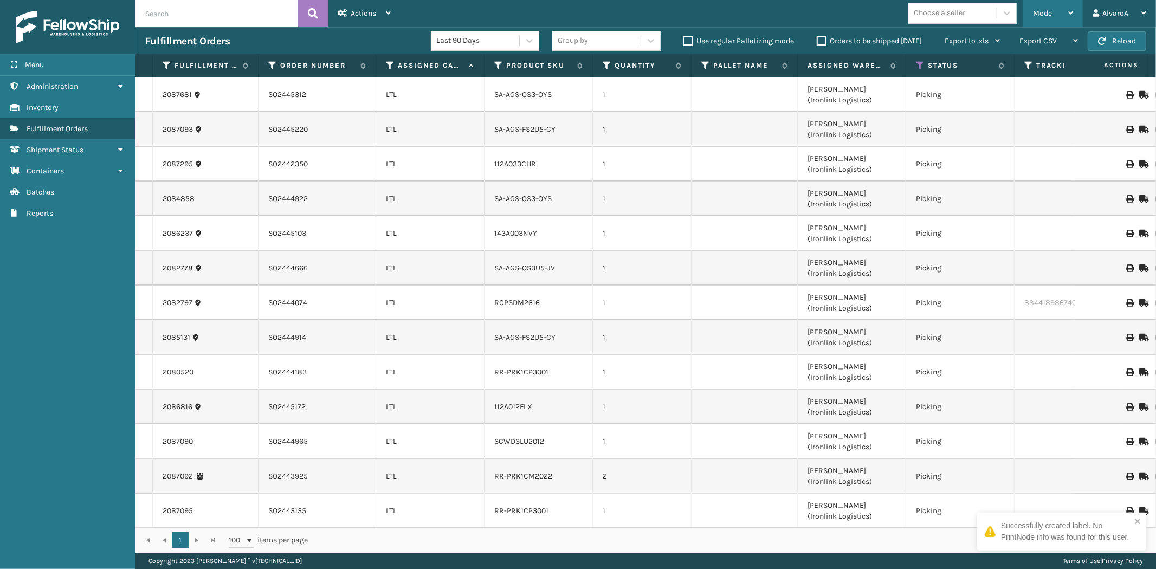
click at [1045, 8] on div "Mode" at bounding box center [1053, 13] width 40 height 27
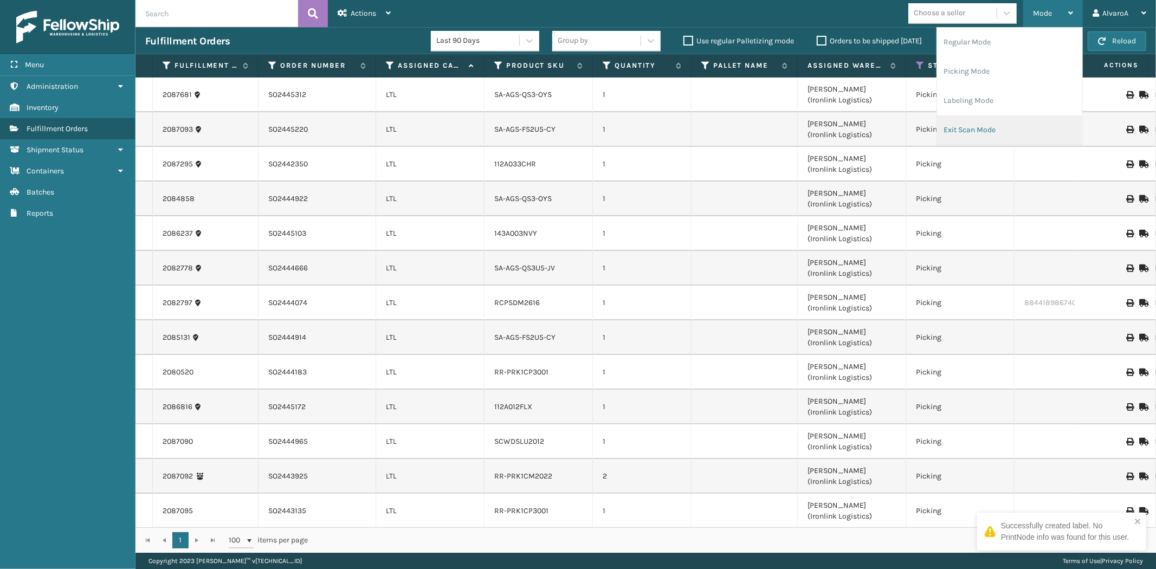
click at [988, 118] on li "Exit Scan Mode" at bounding box center [1009, 129] width 145 height 29
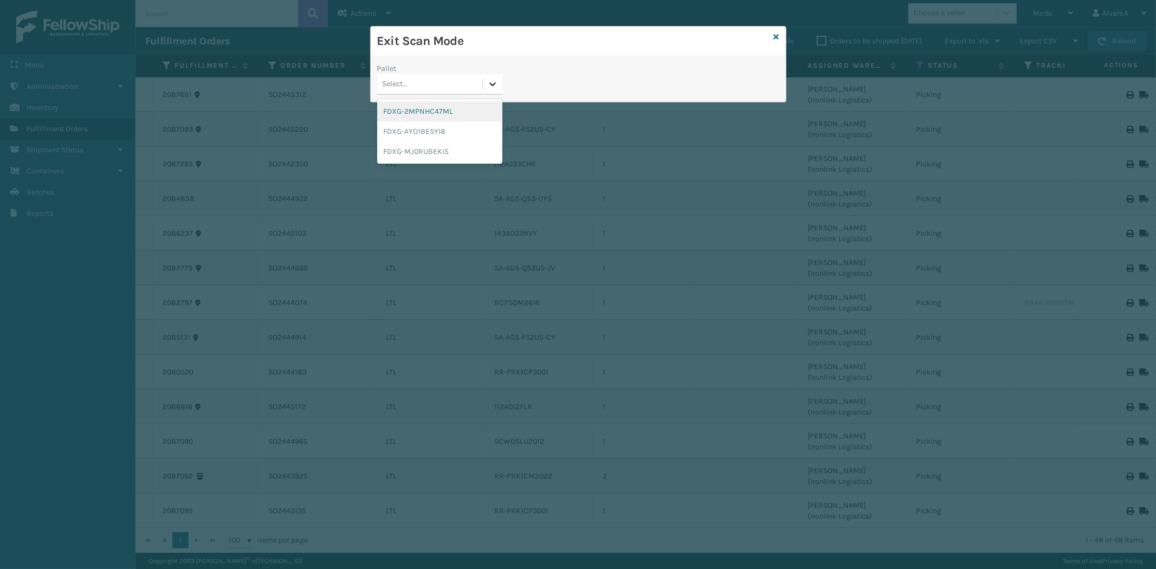
click at [488, 86] on icon at bounding box center [492, 84] width 11 height 11
drag, startPoint x: 413, startPoint y: 154, endPoint x: 266, endPoint y: 104, distance: 155.6
click at [413, 154] on div "FDXG-MJ0RUBEKI5" at bounding box center [439, 151] width 125 height 20
